Goal: Task Accomplishment & Management: Use online tool/utility

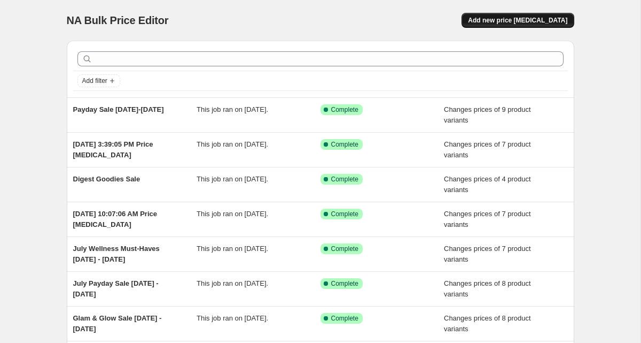
click at [497, 20] on span "Add new price [MEDICAL_DATA]" at bounding box center [517, 20] width 99 height 9
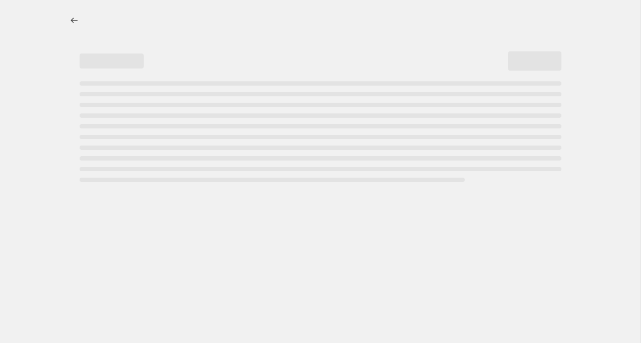
select select "percentage"
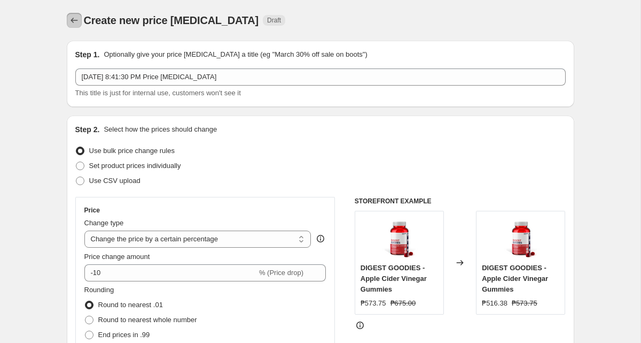
click at [70, 17] on icon "Price change jobs" at bounding box center [74, 20] width 11 height 11
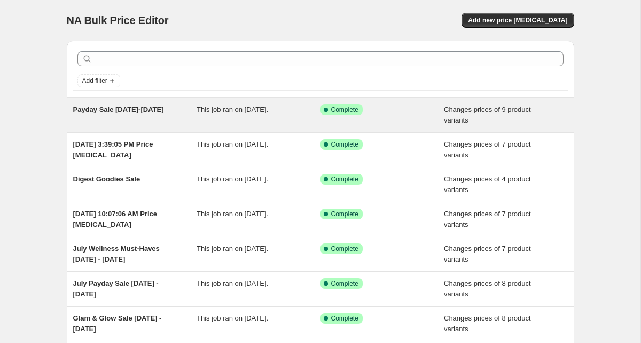
click at [174, 114] on div "Payday Sale August 14-20" at bounding box center [135, 114] width 124 height 21
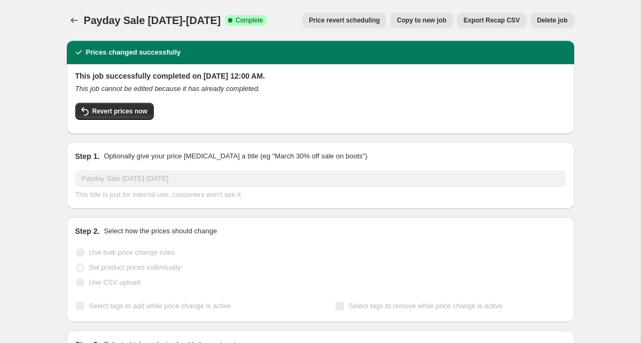
click at [419, 18] on span "Copy to new job" at bounding box center [422, 20] width 50 height 9
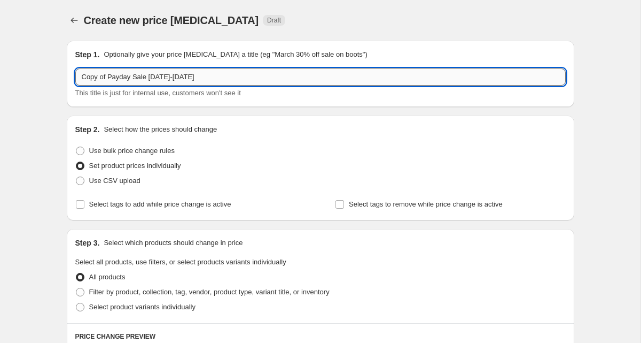
click at [123, 78] on input "Copy of Payday Sale August 14-20" at bounding box center [320, 76] width 491 height 17
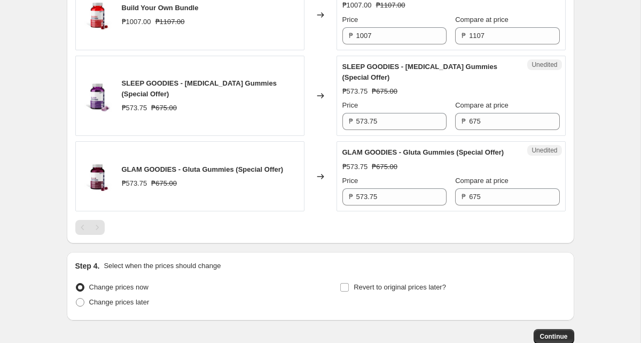
scroll to position [1630, 0]
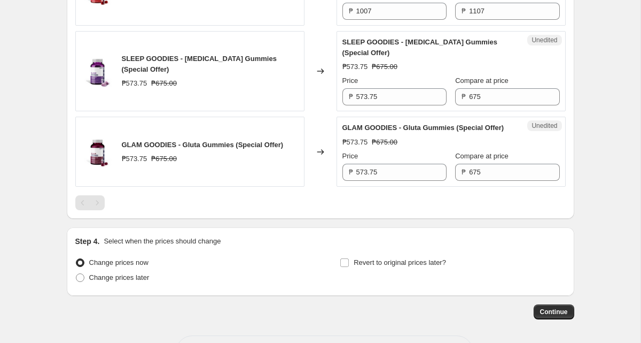
type input "Bestsellers Sale August 14-20"
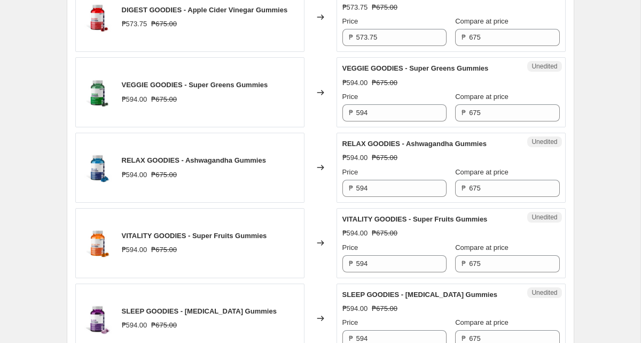
scroll to position [980, 0]
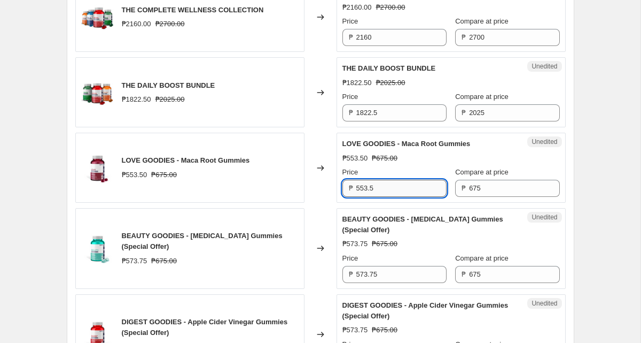
click at [395, 197] on input "553.5" at bounding box center [402, 188] width 90 height 17
type input "594"
click at [582, 191] on div "Create new price change job. This page is ready Create new price change job Dra…" at bounding box center [320, 27] width 533 height 2014
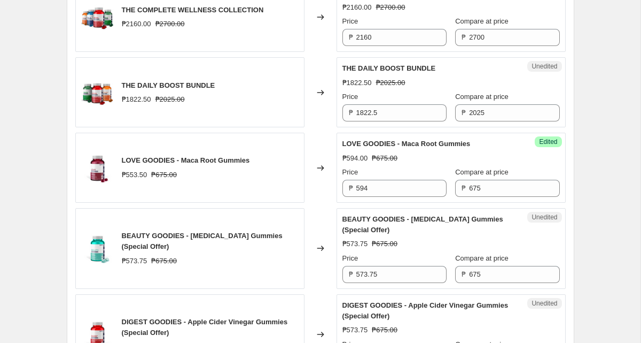
click at [588, 175] on div "Create new price change job. This page is ready Create new price change job Dra…" at bounding box center [320, 27] width 641 height 2014
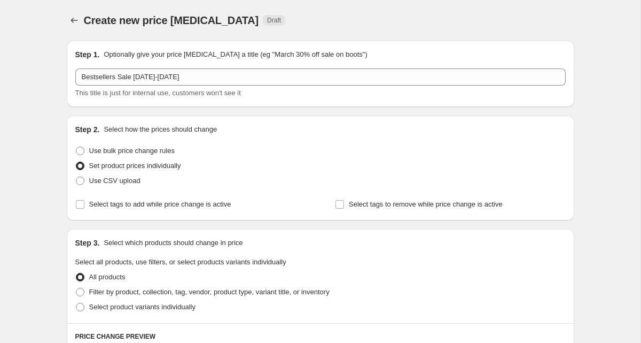
scroll to position [17, 0]
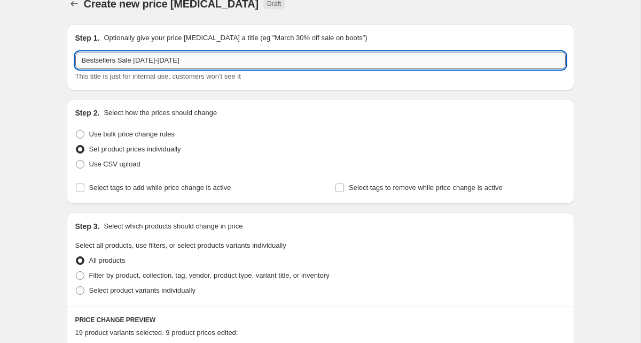
click at [167, 57] on input "Bestsellers Sale August 14-20" at bounding box center [320, 60] width 491 height 17
click at [163, 61] on input "Bestsellers Sale August 14-20" at bounding box center [320, 60] width 491 height 17
click at [186, 65] on input "Bestsellers Sale August 21-20" at bounding box center [320, 60] width 491 height 17
type input "Bestsellers Sale August 21-27"
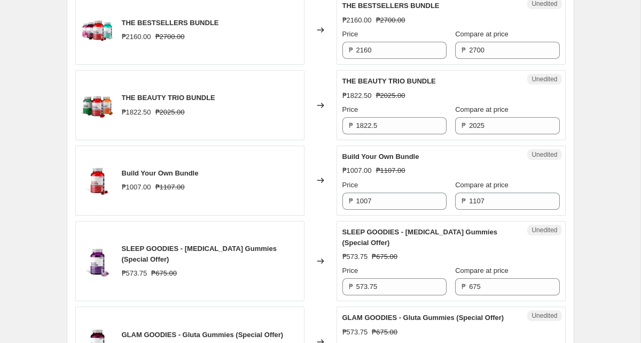
scroll to position [1704, 0]
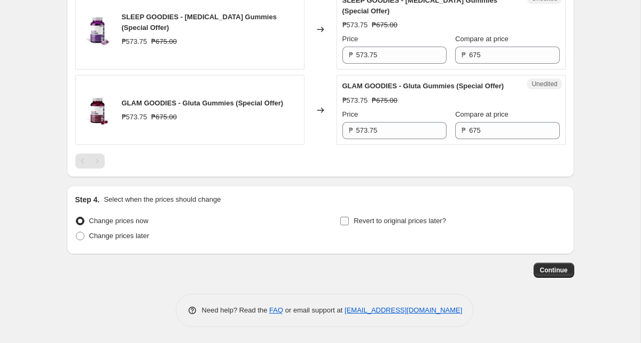
click at [347, 222] on input "Revert to original prices later?" at bounding box center [345, 220] width 9 height 9
checkbox input "true"
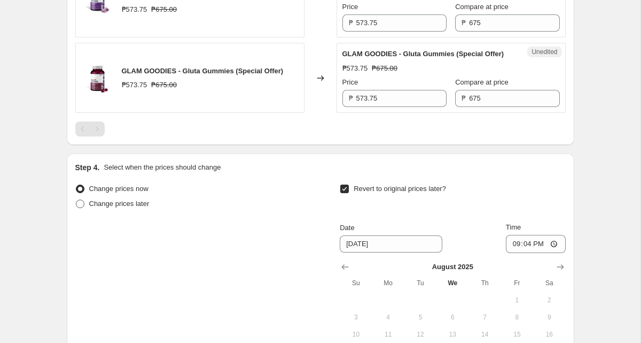
click at [131, 207] on span "Change prices later" at bounding box center [119, 203] width 60 height 8
click at [76, 200] on input "Change prices later" at bounding box center [76, 199] width 1 height 1
radio input "true"
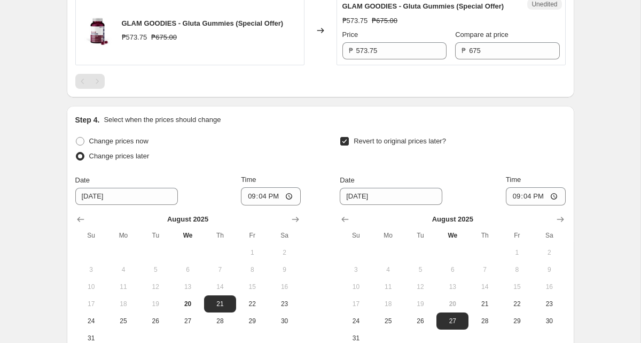
scroll to position [1758, 0]
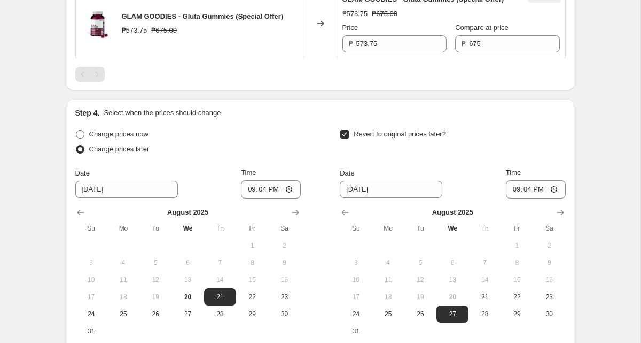
click at [134, 142] on label "Change prices now" at bounding box center [111, 134] width 73 height 15
click at [76, 130] on input "Change prices now" at bounding box center [76, 130] width 1 height 1
radio input "true"
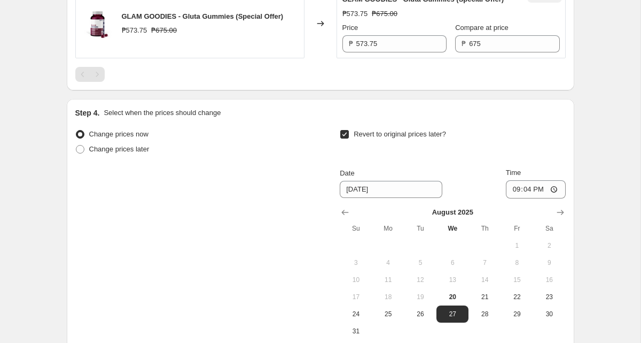
click at [386, 142] on label "Revert to original prices later?" at bounding box center [393, 134] width 106 height 15
click at [349, 138] on input "Revert to original prices later?" at bounding box center [345, 134] width 9 height 9
checkbox input "false"
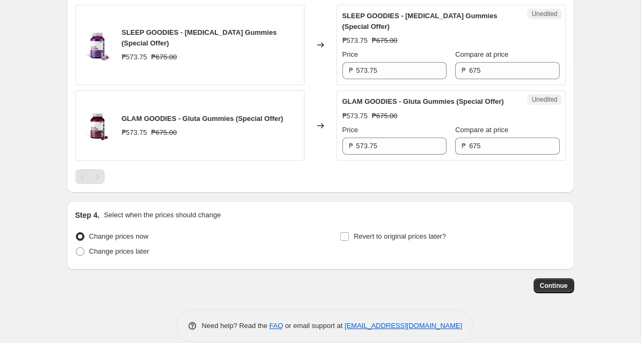
scroll to position [1652, 0]
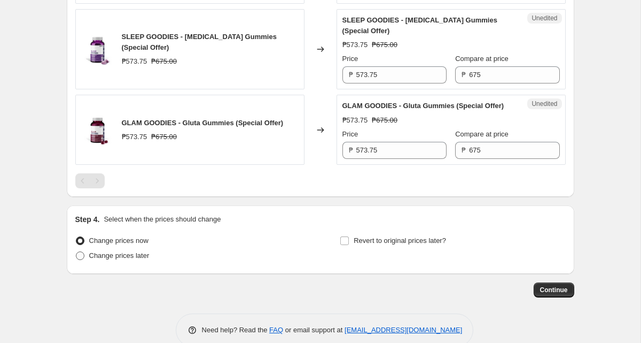
click at [123, 263] on label "Change prices later" at bounding box center [112, 255] width 74 height 15
click at [76, 252] on input "Change prices later" at bounding box center [76, 251] width 1 height 1
radio input "true"
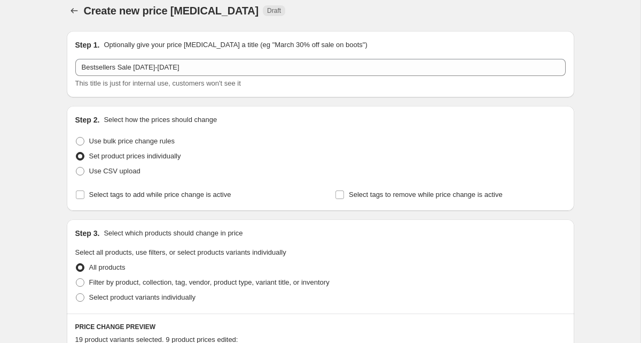
scroll to position [0, 0]
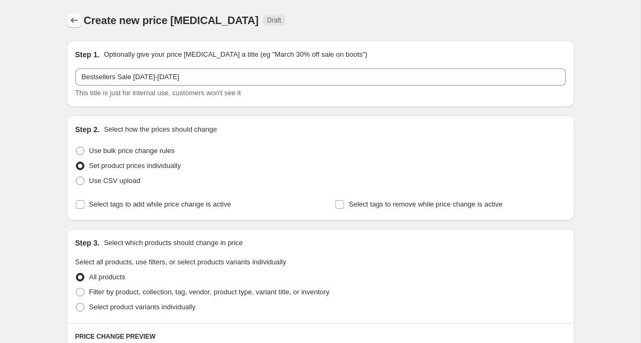
click at [72, 27] on button "Price change jobs" at bounding box center [74, 20] width 15 height 15
